Goal: Task Accomplishment & Management: Use online tool/utility

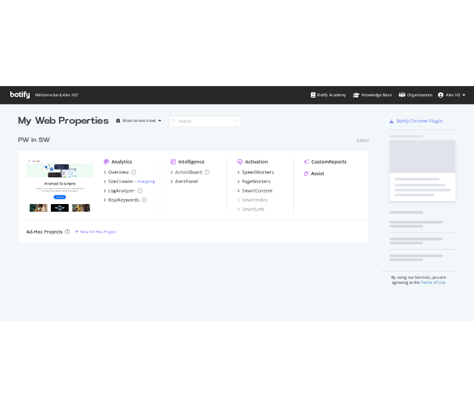
scroll to position [407, 821]
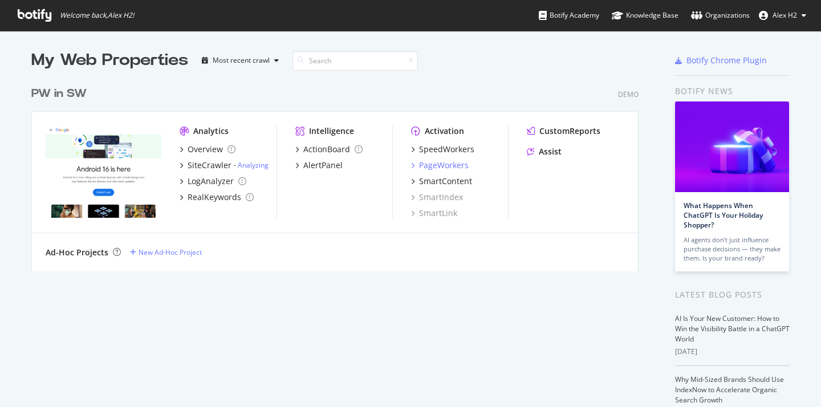
click at [426, 165] on div "PageWorkers" at bounding box center [444, 165] width 50 height 11
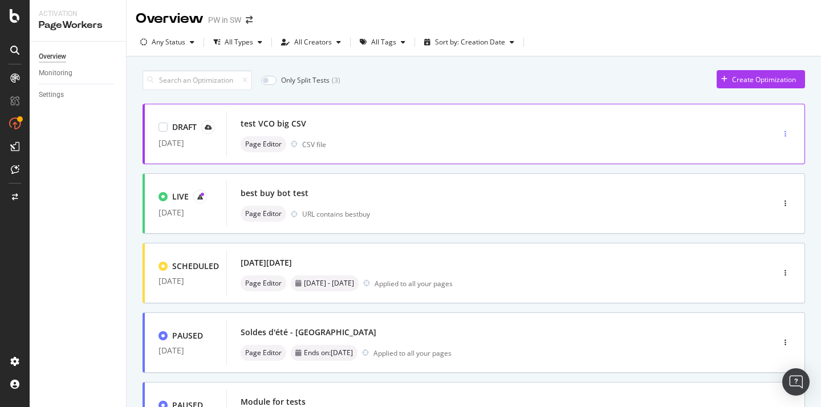
click at [786, 133] on div "button" at bounding box center [785, 134] width 11 height 7
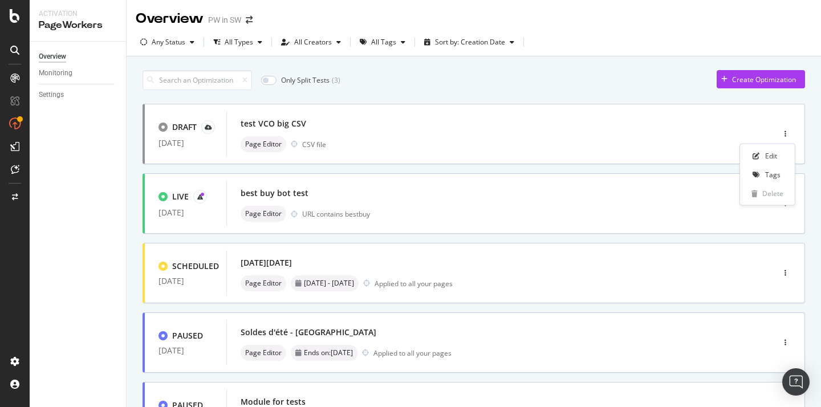
click at [517, 83] on div "Only Split Tests ( 3 ) Create Optimization" at bounding box center [473, 80] width 662 height 20
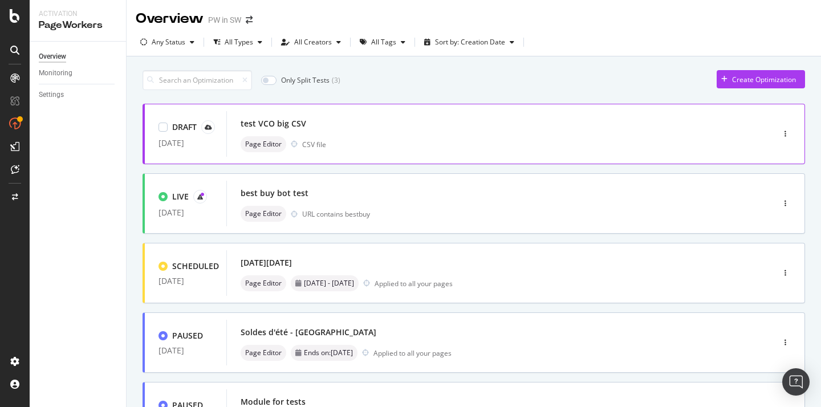
click at [634, 145] on div "Page Editor CSV file" at bounding box center [483, 144] width 484 height 16
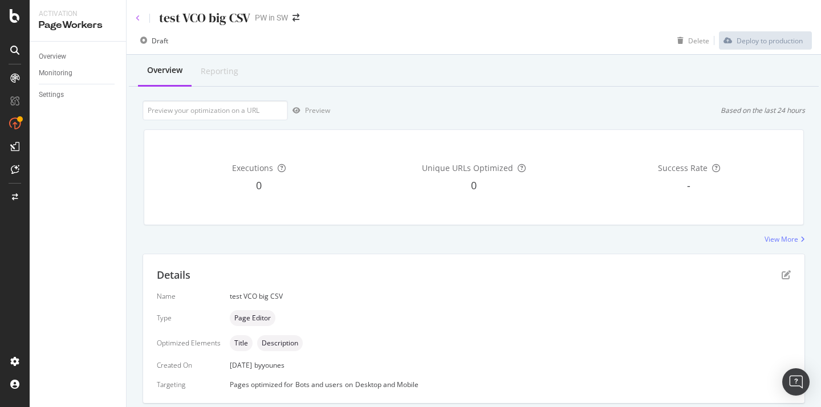
click at [137, 17] on icon at bounding box center [138, 18] width 5 height 7
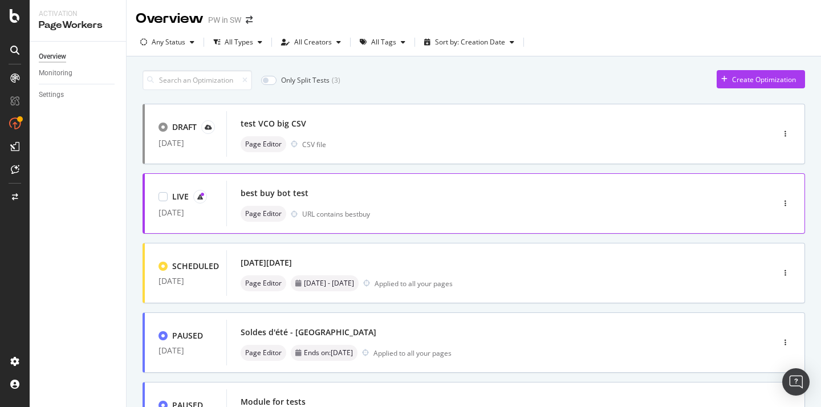
click at [692, 218] on div "URL contains bestbuy" at bounding box center [513, 214] width 423 height 10
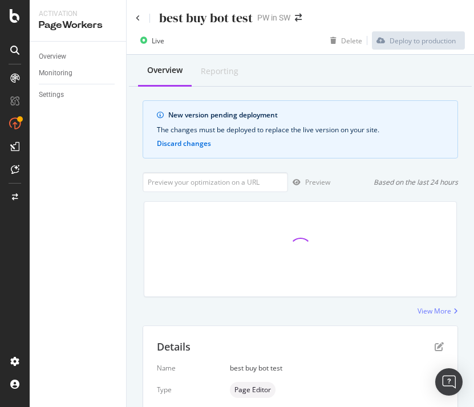
scroll to position [127, 0]
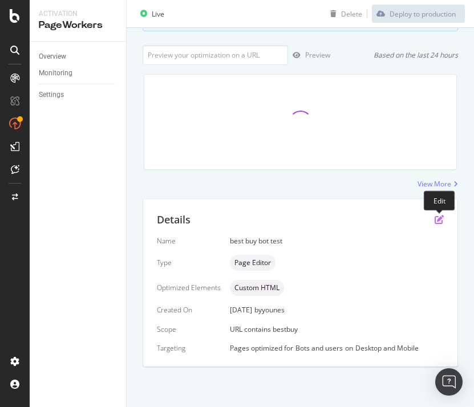
click at [434, 224] on icon "pen-to-square" at bounding box center [438, 219] width 9 height 9
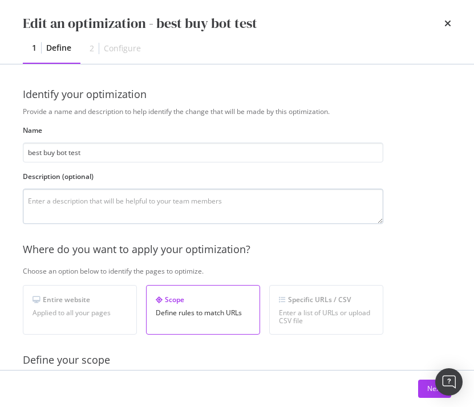
scroll to position [374, 0]
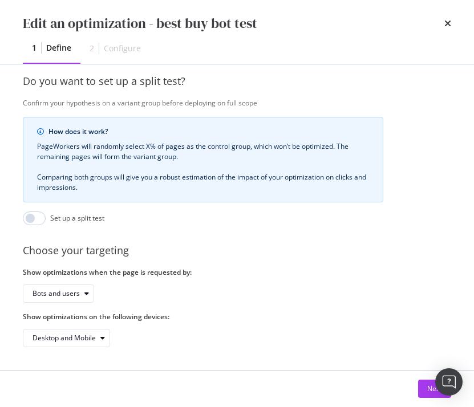
click at [443, 19] on div "Edit an optimization - best buy bot test" at bounding box center [237, 23] width 428 height 19
click at [447, 23] on icon "times" at bounding box center [447, 23] width 7 height 9
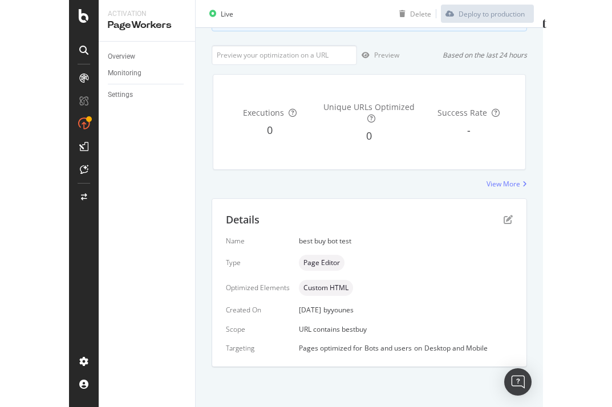
scroll to position [0, 0]
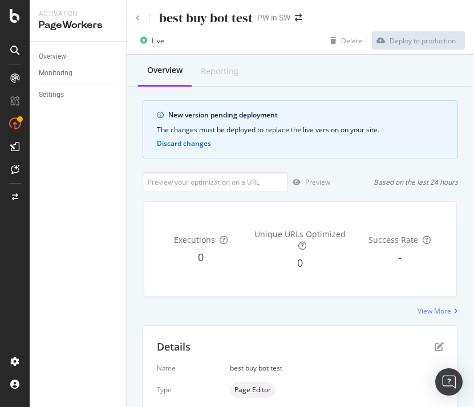
click at [137, 16] on icon at bounding box center [138, 18] width 5 height 7
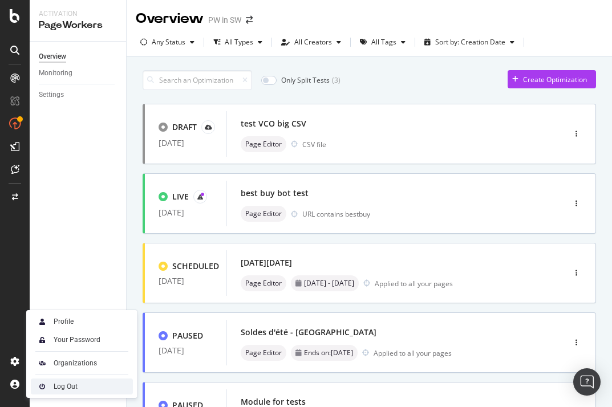
click at [75, 384] on div "Log Out" at bounding box center [66, 386] width 24 height 9
